Goal: Book appointment/travel/reservation

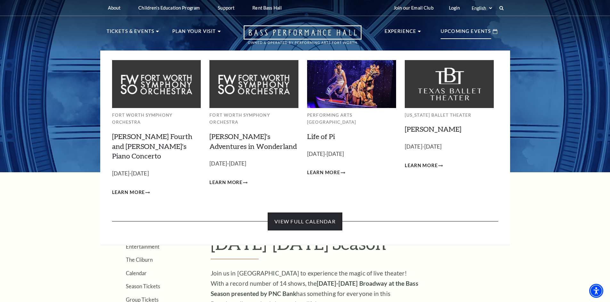
click at [307, 213] on link "View Full Calendar" at bounding box center [305, 222] width 75 height 18
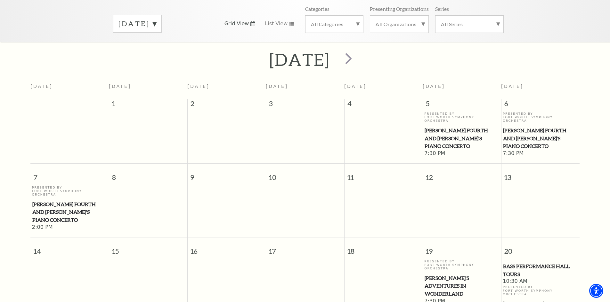
scroll to position [86, 0]
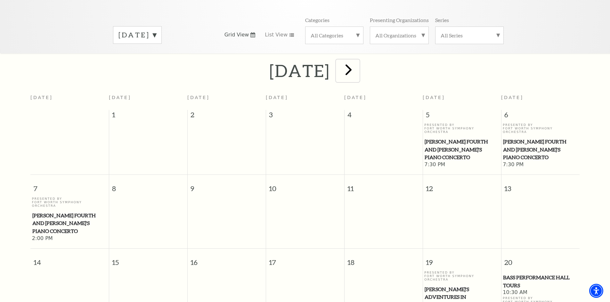
click at [358, 60] on span "next" at bounding box center [348, 69] width 18 height 18
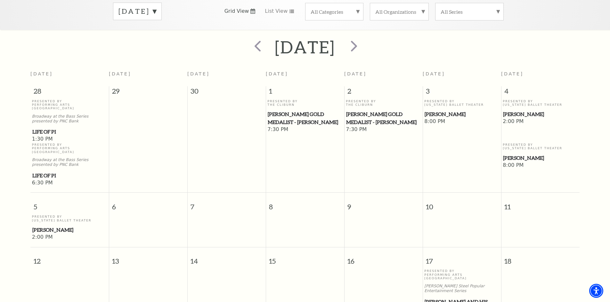
scroll to position [94, 0]
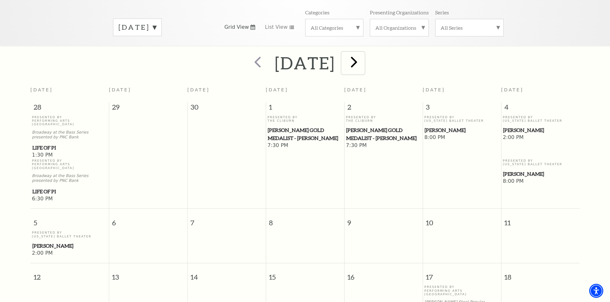
click at [363, 58] on span "next" at bounding box center [354, 62] width 18 height 18
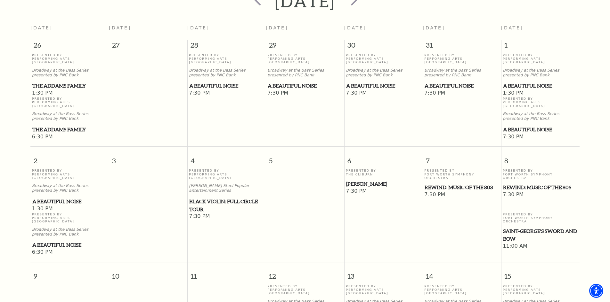
scroll to position [158, 0]
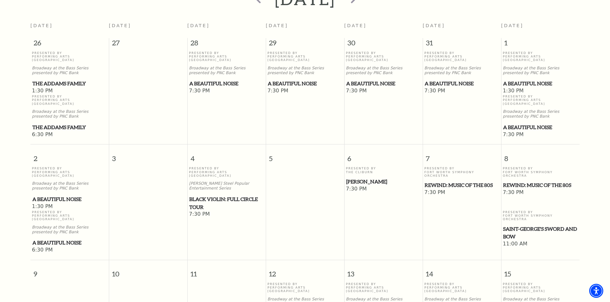
click at [459, 181] on span "REWIND: Music of the 80s" at bounding box center [461, 185] width 75 height 8
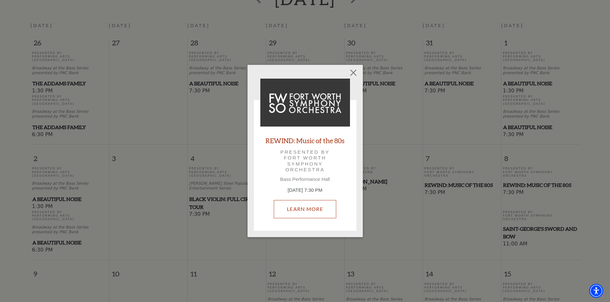
click at [301, 211] on link "Learn More" at bounding box center [305, 209] width 62 height 18
